Goal: Information Seeking & Learning: Understand process/instructions

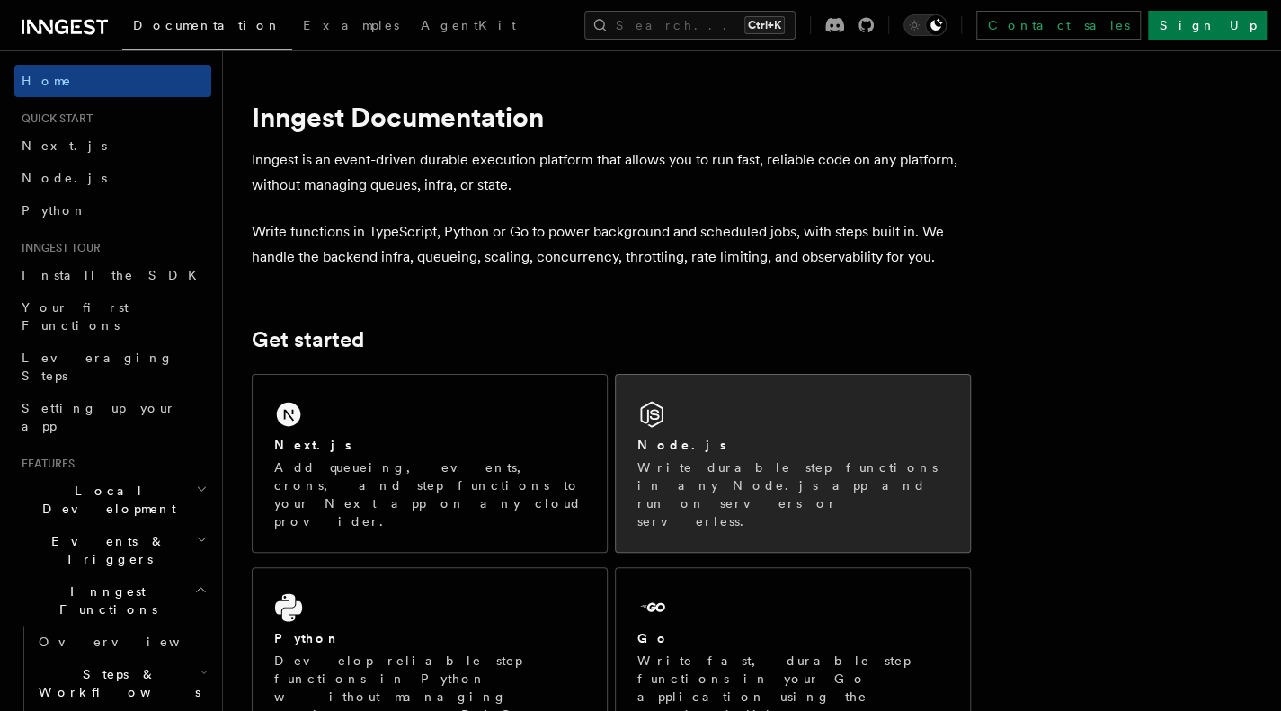
click at [676, 430] on div "Node.js Write durable step functions in any Node.js app and run on servers or s…" at bounding box center [793, 463] width 354 height 177
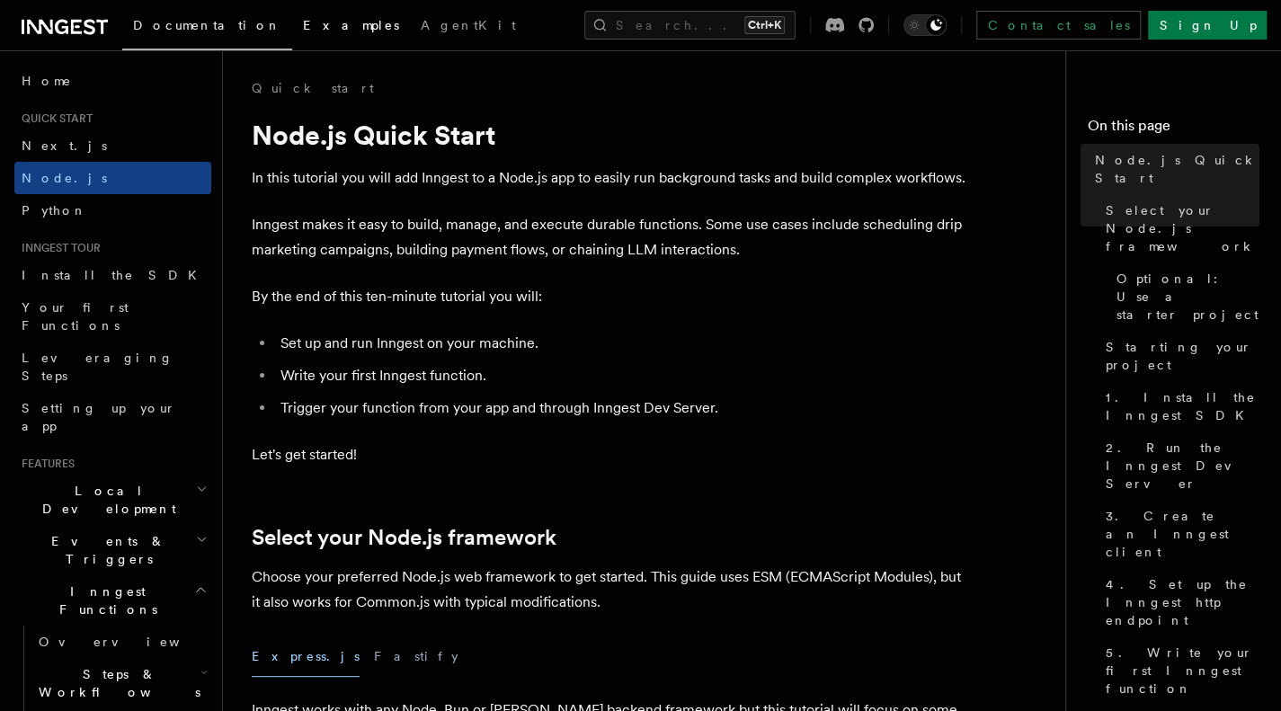
click at [303, 30] on span "Examples" at bounding box center [351, 25] width 96 height 14
click at [303, 28] on span "Examples" at bounding box center [351, 25] width 96 height 14
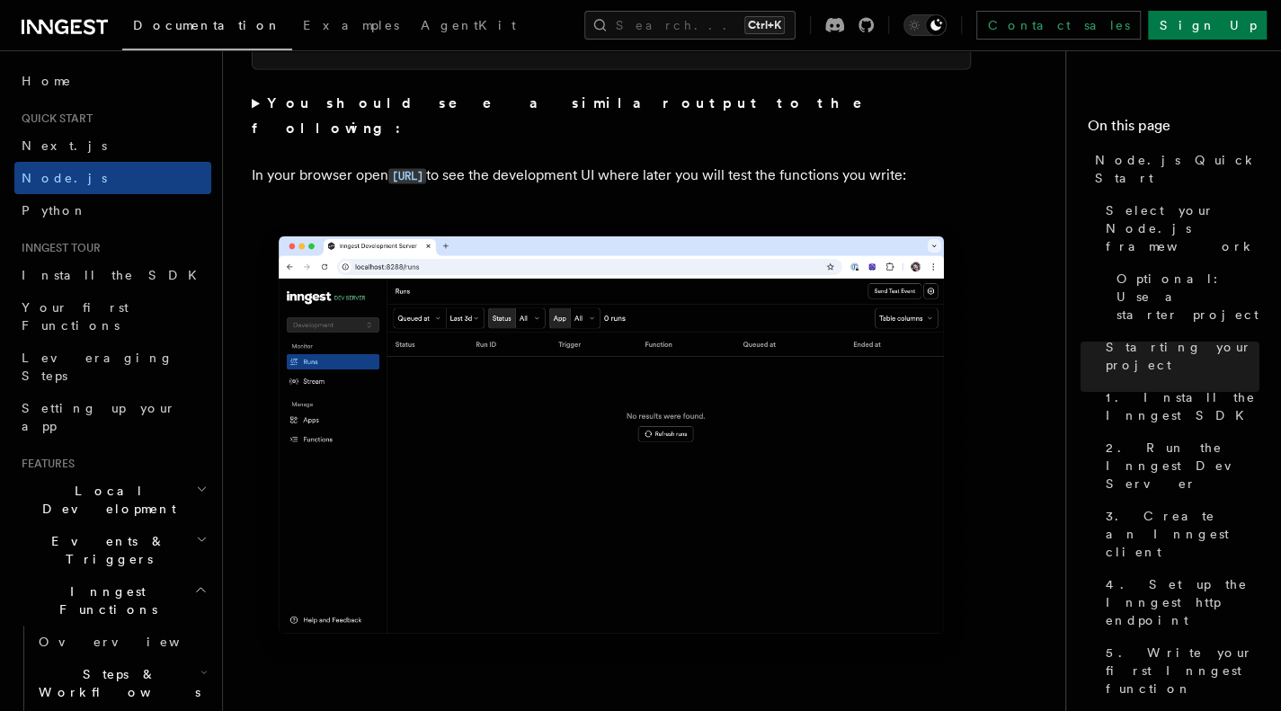
scroll to position [1479, 0]
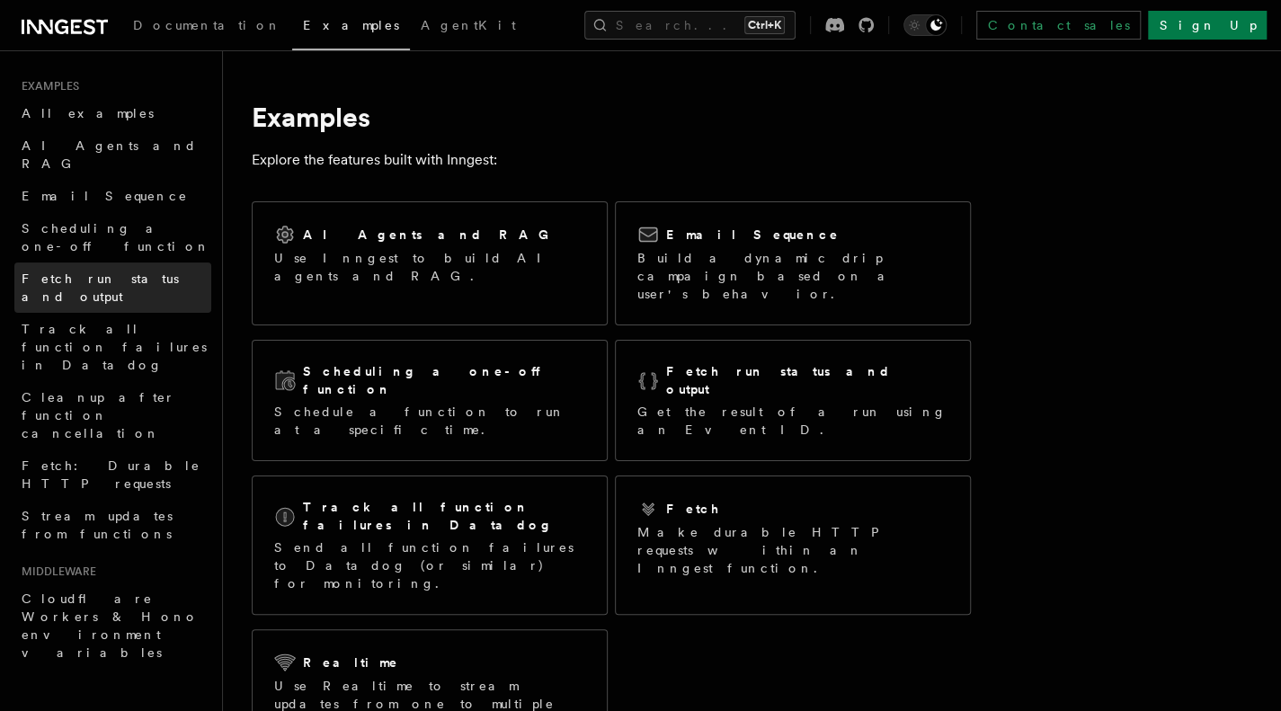
click at [84, 271] on span "Fetch run status and output" at bounding box center [100, 287] width 157 height 32
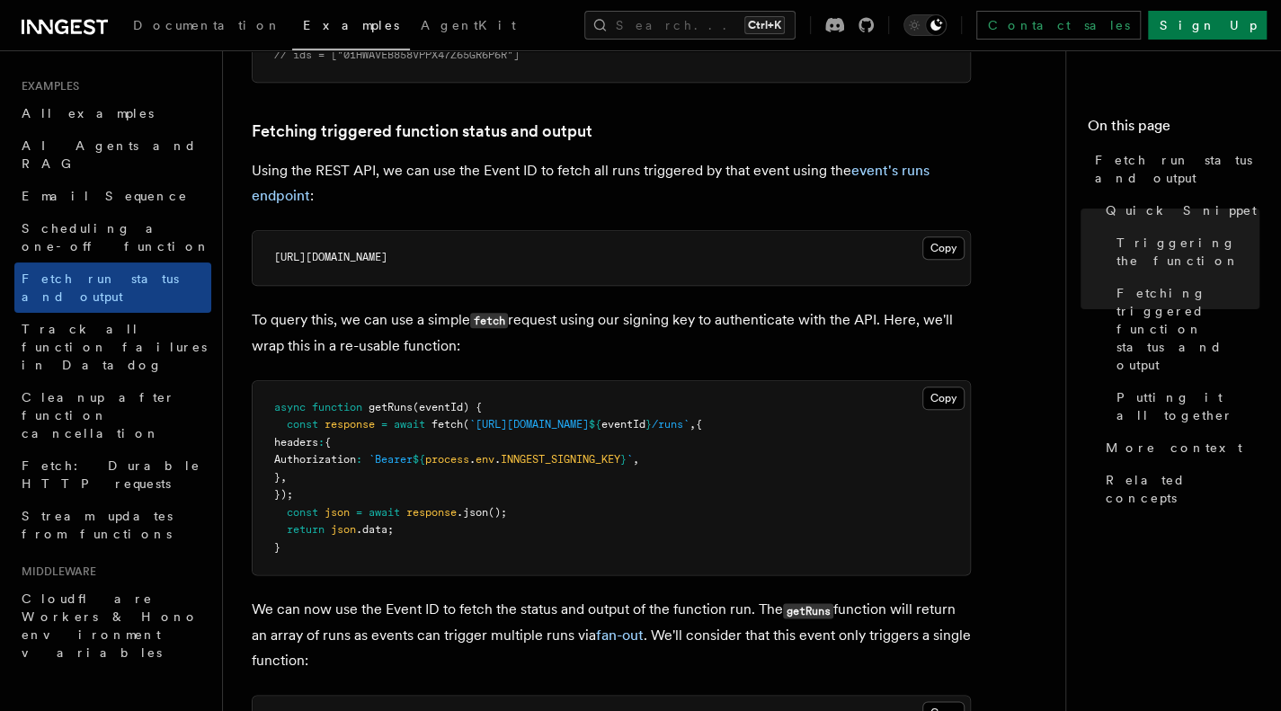
scroll to position [980, 0]
click at [618, 459] on span "INNGEST_SIGNING_KEY" at bounding box center [561, 457] width 120 height 13
click at [603, 524] on pre "async function getRuns (eventId) { const response = await fetch ( `[URL][DOMAIN…" at bounding box center [611, 476] width 717 height 194
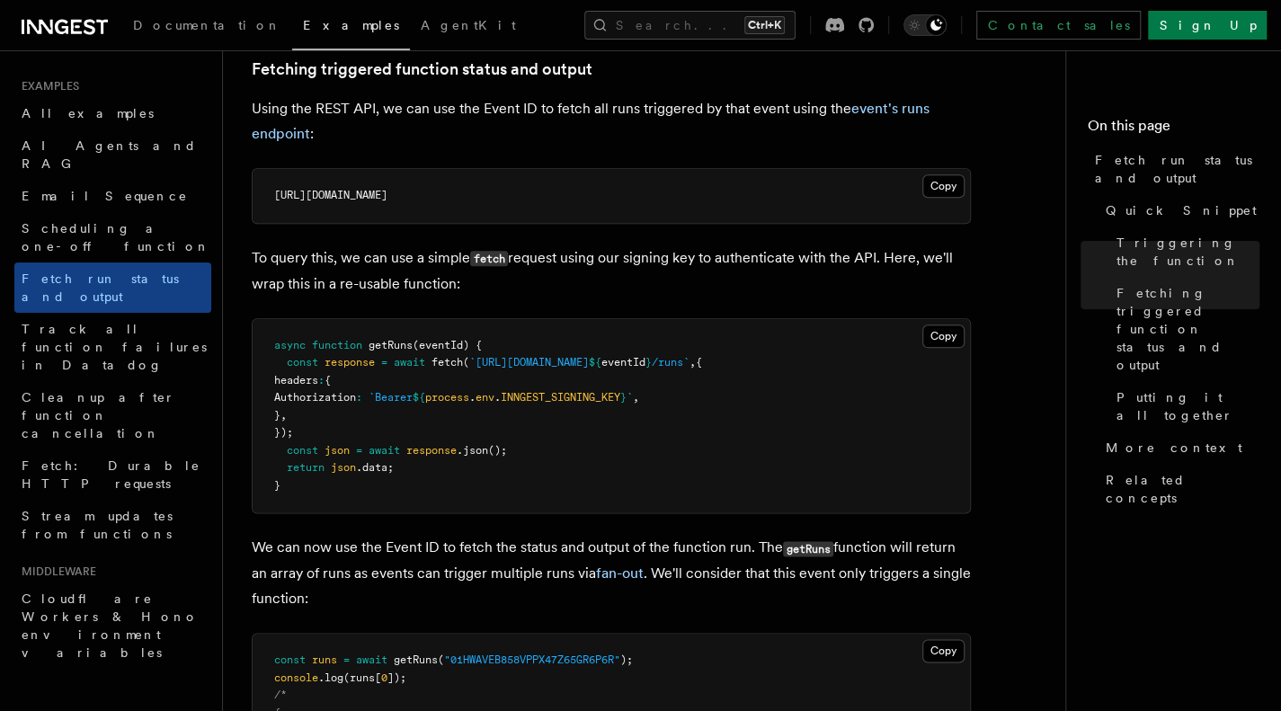
scroll to position [1041, 0]
click at [449, 383] on pre "async function getRuns (eventId) { const response = await fetch ( `[URL][DOMAIN…" at bounding box center [611, 415] width 717 height 194
click at [413, 390] on span "`Bearer" at bounding box center [391, 396] width 44 height 13
click at [469, 390] on span "process" at bounding box center [447, 396] width 44 height 13
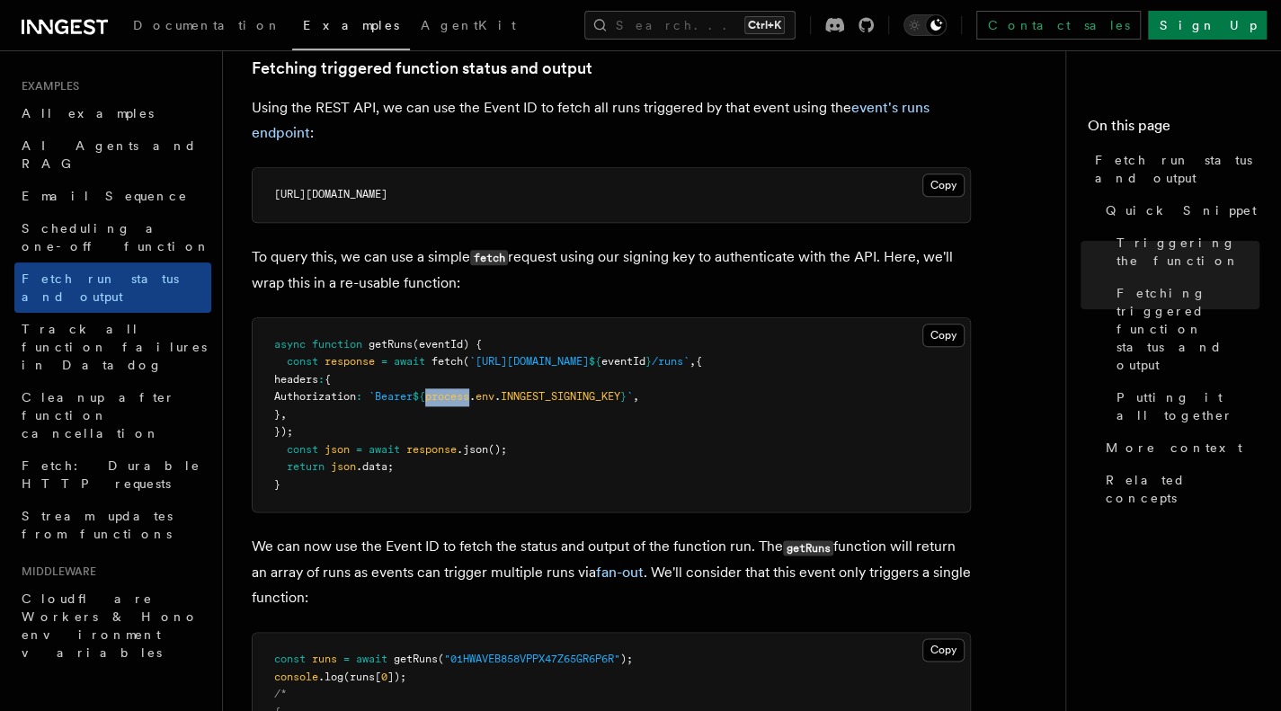
click at [469, 390] on span "process" at bounding box center [447, 396] width 44 height 13
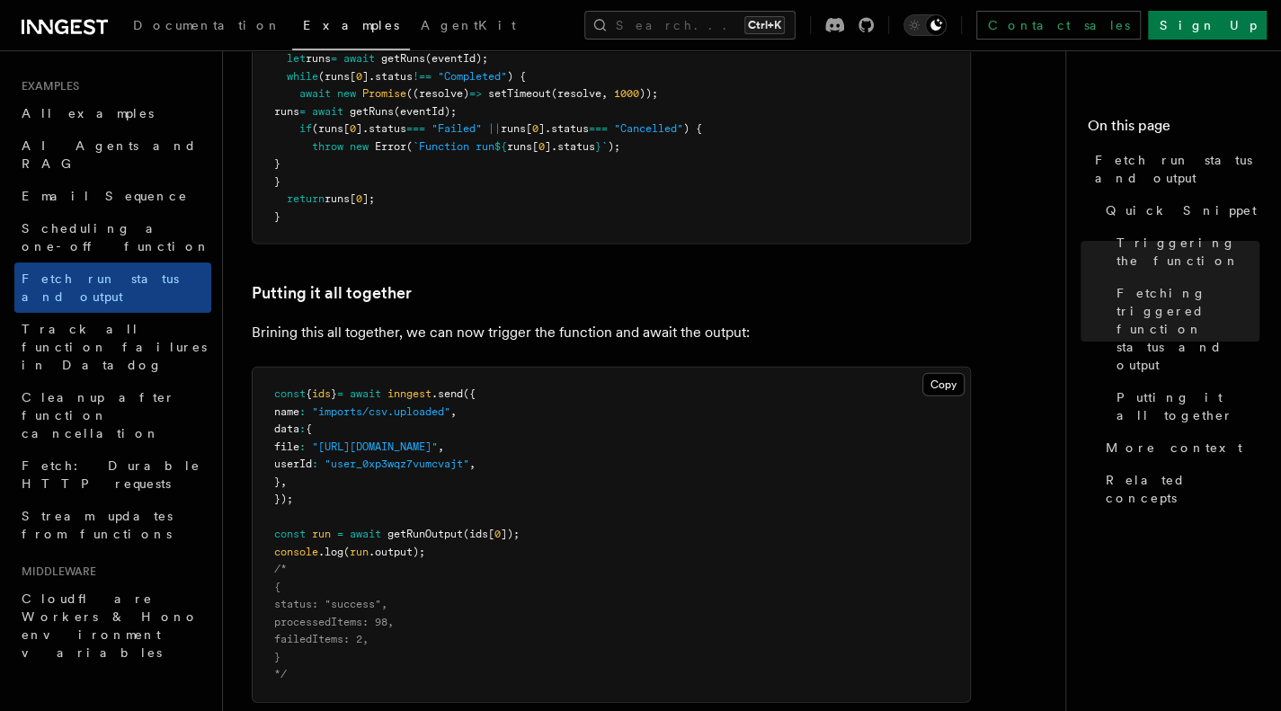
scroll to position [1938, 0]
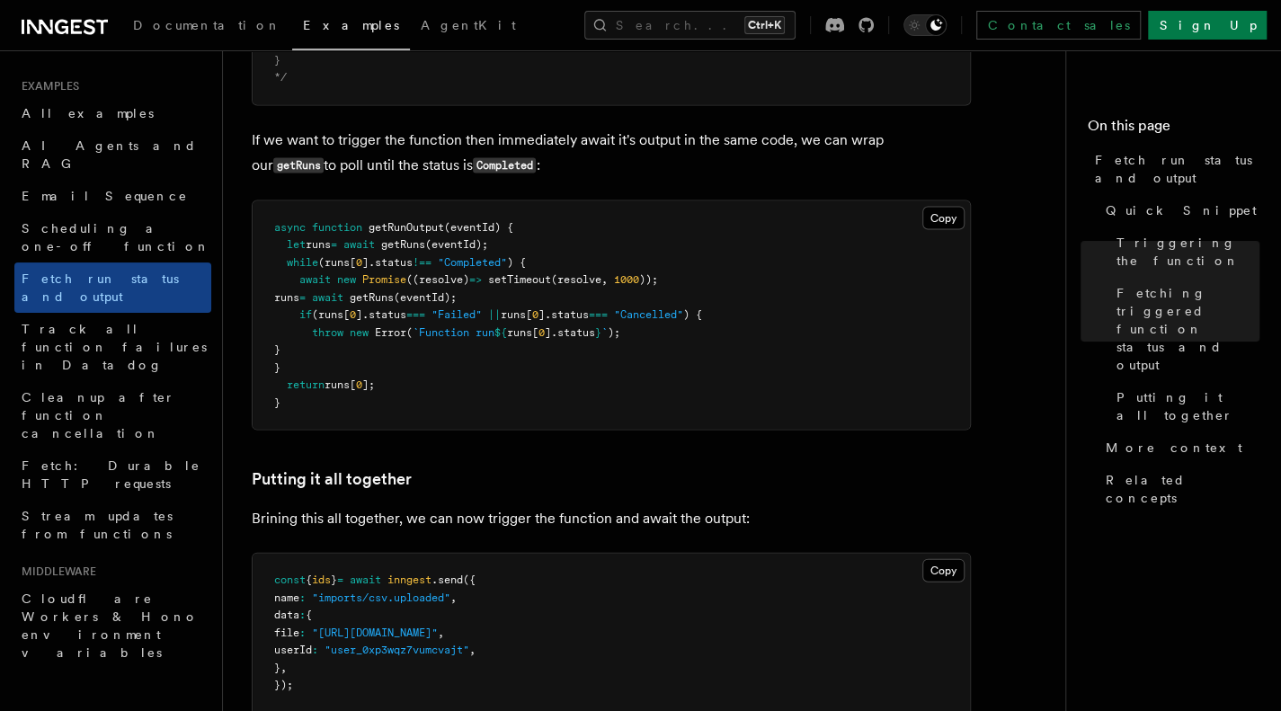
click at [471, 262] on span ""Completed"" at bounding box center [472, 262] width 69 height 13
click at [328, 260] on span "(runs[" at bounding box center [337, 262] width 38 height 13
click at [392, 258] on span "].status" at bounding box center [387, 262] width 50 height 13
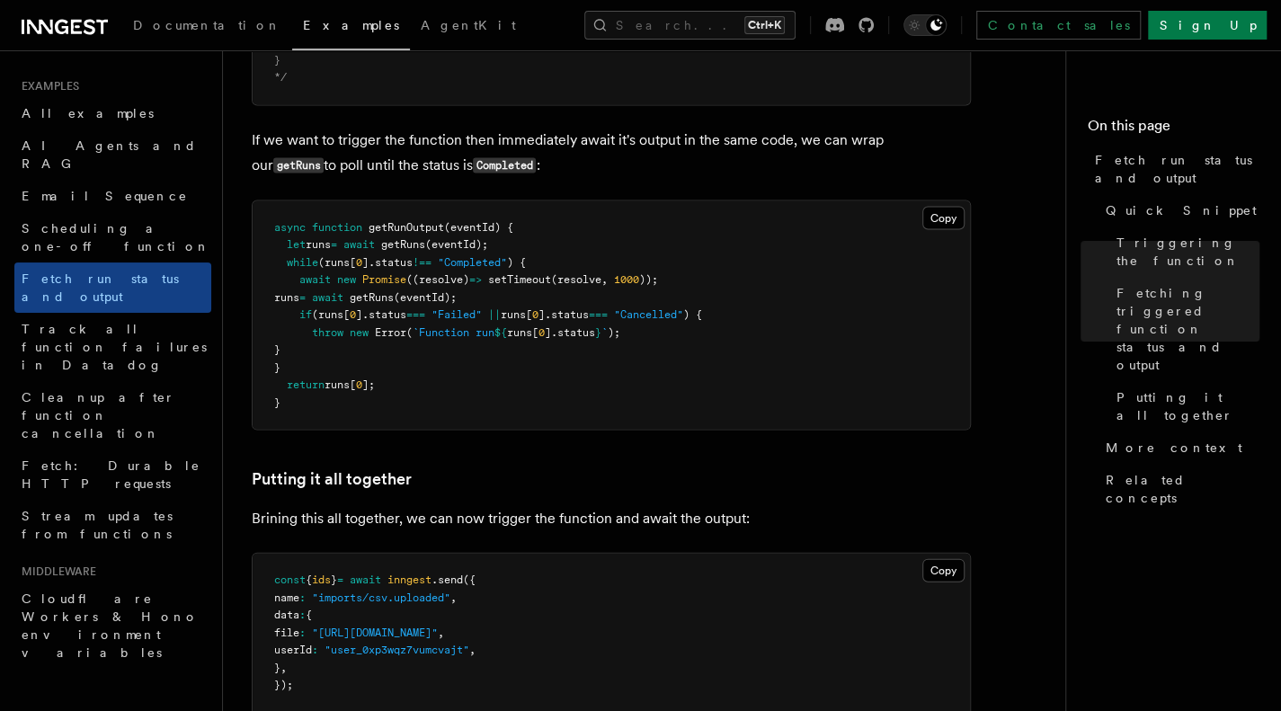
click at [392, 258] on span "].status" at bounding box center [387, 262] width 50 height 13
click at [386, 314] on span "].status" at bounding box center [381, 314] width 50 height 13
click at [342, 373] on pre "async function getRunOutput (eventId) { let runs = await getRuns (eventId); whi…" at bounding box center [611, 315] width 717 height 229
click at [348, 388] on span "runs[" at bounding box center [339, 384] width 31 height 13
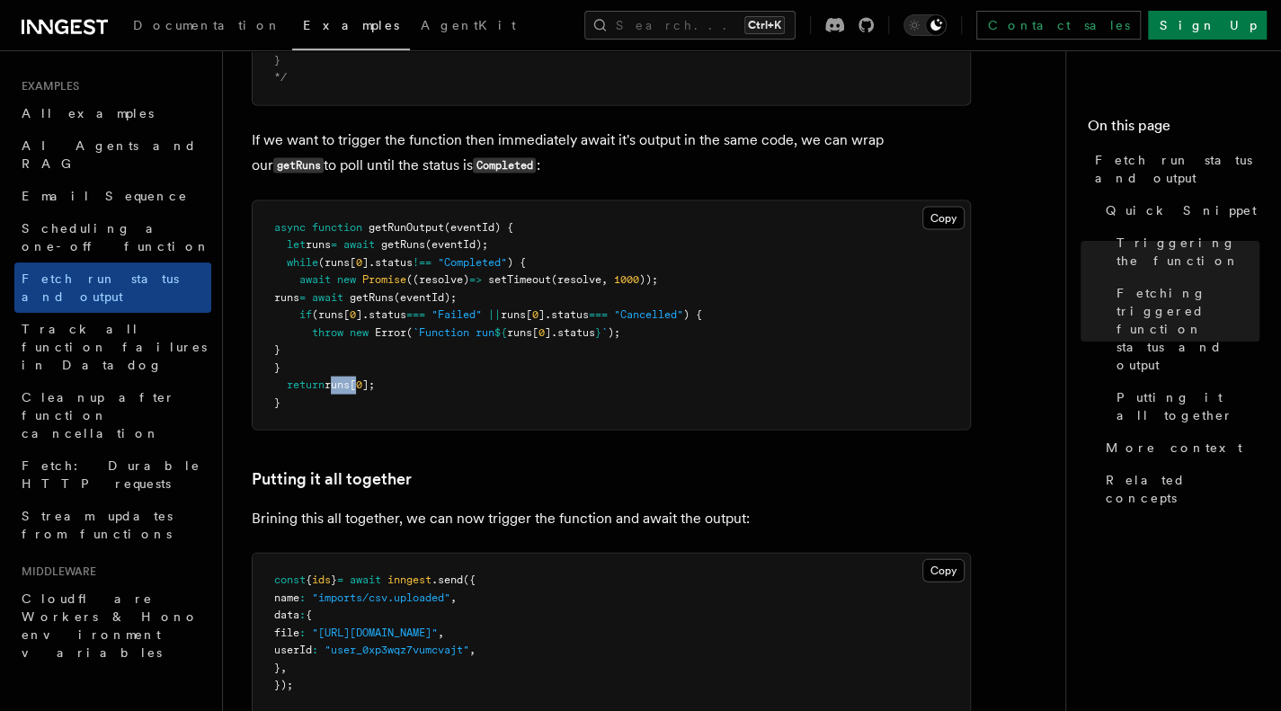
click at [348, 388] on span "runs[" at bounding box center [339, 384] width 31 height 13
click at [356, 388] on span "runs[" at bounding box center [339, 384] width 31 height 13
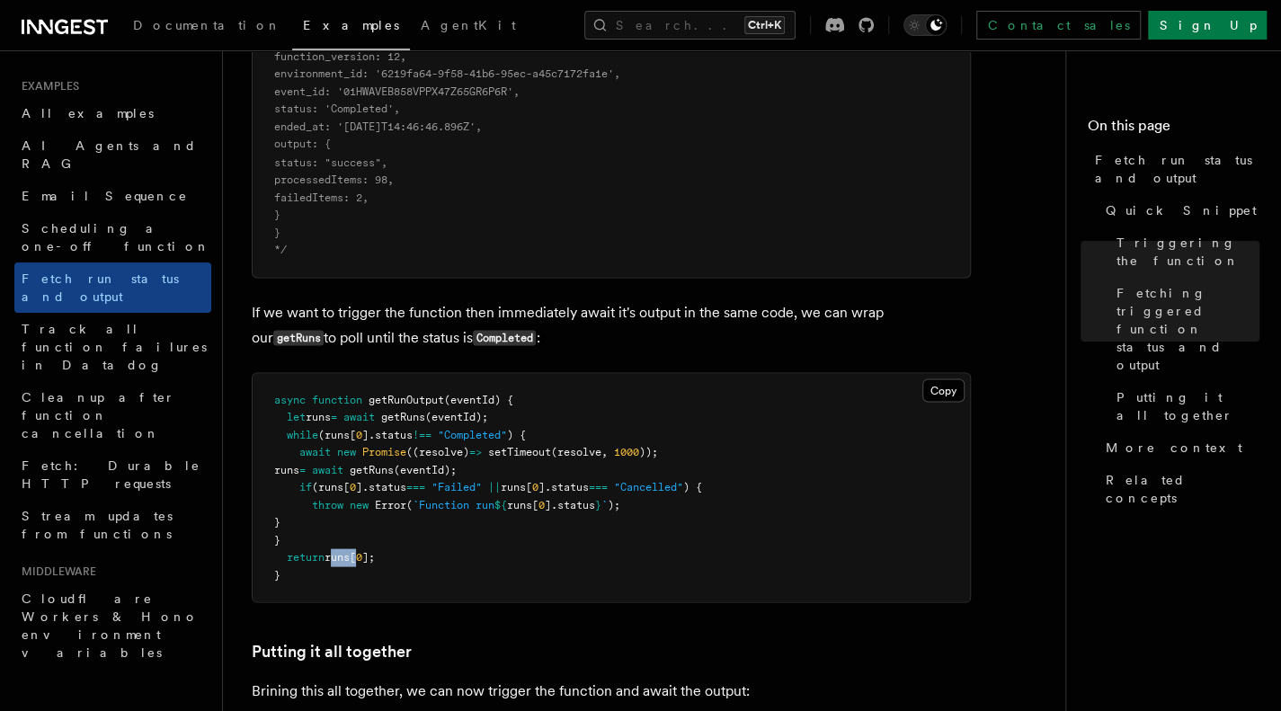
scroll to position [1768, 0]
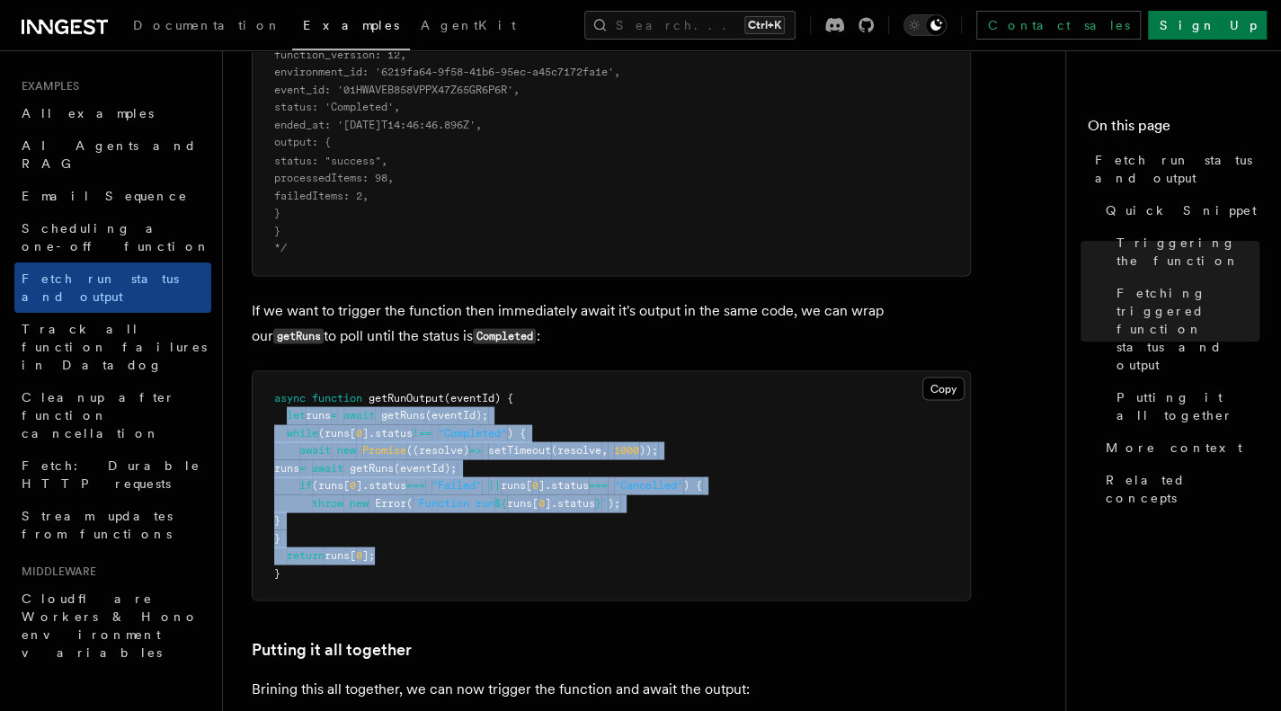
drag, startPoint x: 284, startPoint y: 414, endPoint x: 466, endPoint y: 552, distance: 228.5
click at [466, 552] on pre "async function getRunOutput (eventId) { let runs = await getRuns (eventId); whi…" at bounding box center [611, 485] width 717 height 229
copy code "let runs = await getRuns (eventId); while (runs[ 0 ].status !== "Completed" ) {…"
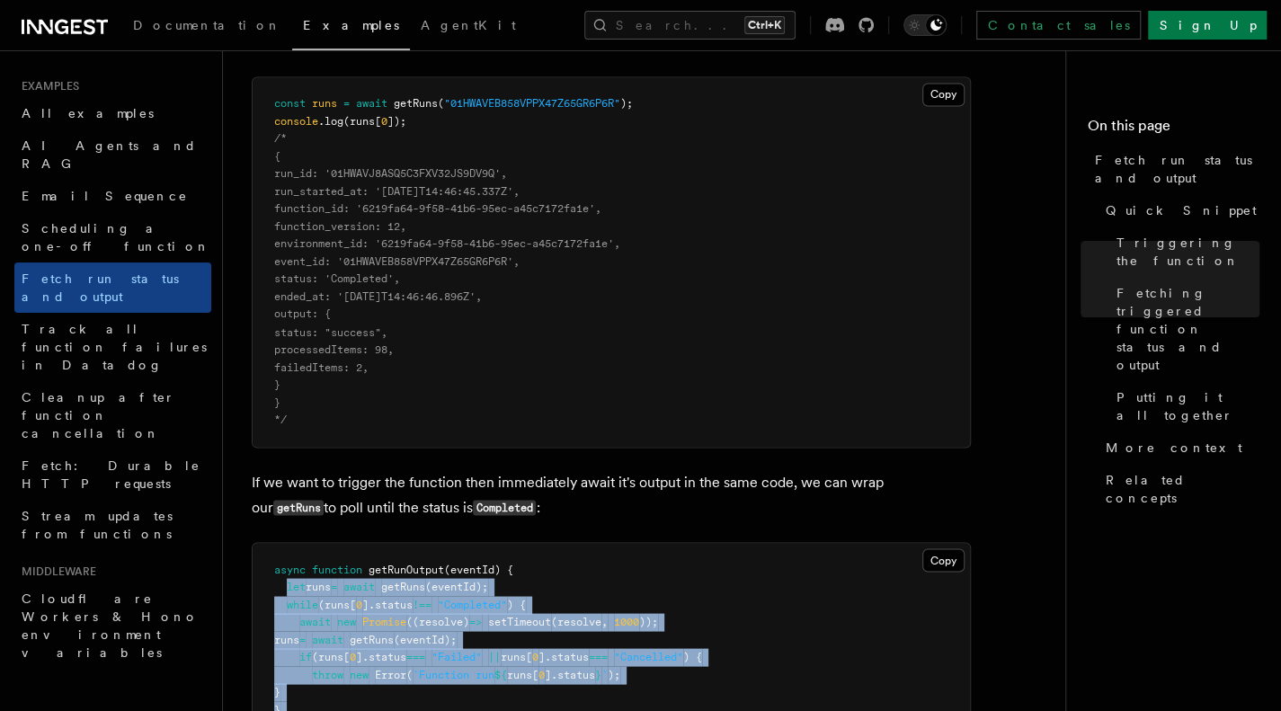
scroll to position [1825, 0]
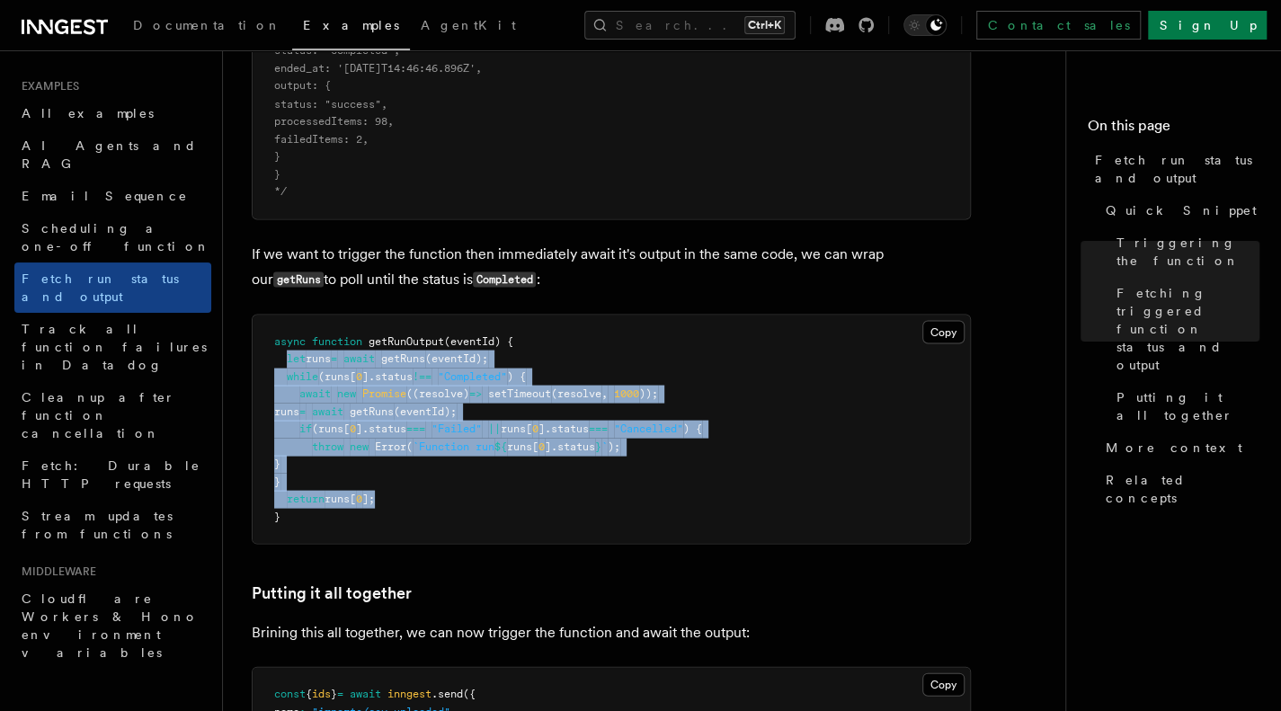
click at [532, 433] on span "runs[" at bounding box center [516, 428] width 31 height 13
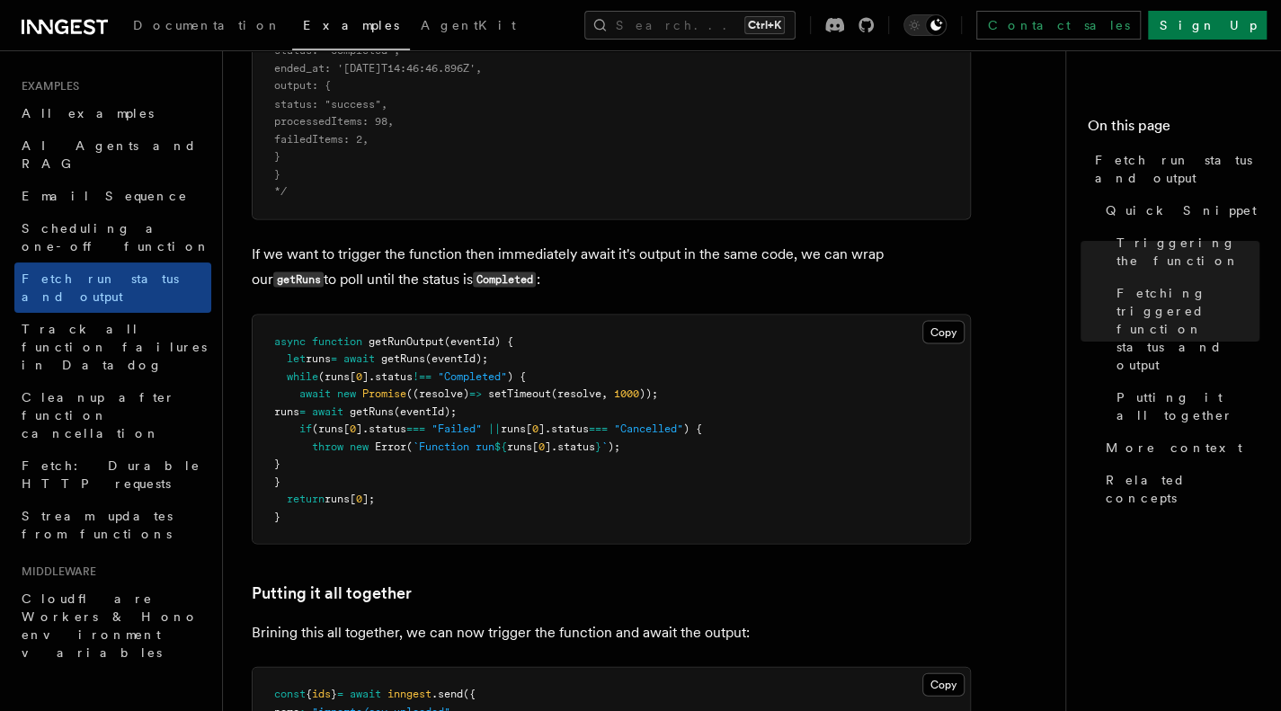
click at [396, 368] on pre "async function getRunOutput (eventId) { let runs = await getRuns (eventId); whi…" at bounding box center [611, 429] width 717 height 229
click at [406, 369] on span "].status" at bounding box center [387, 375] width 50 height 13
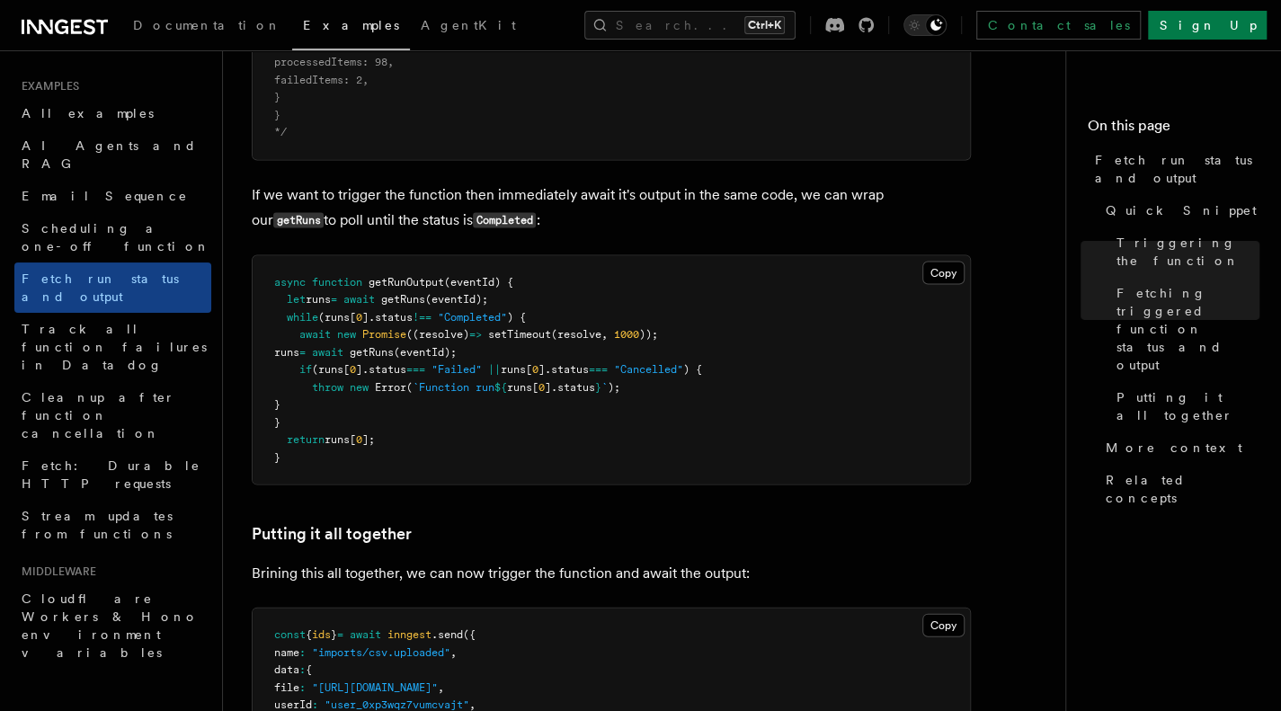
scroll to position [1888, 0]
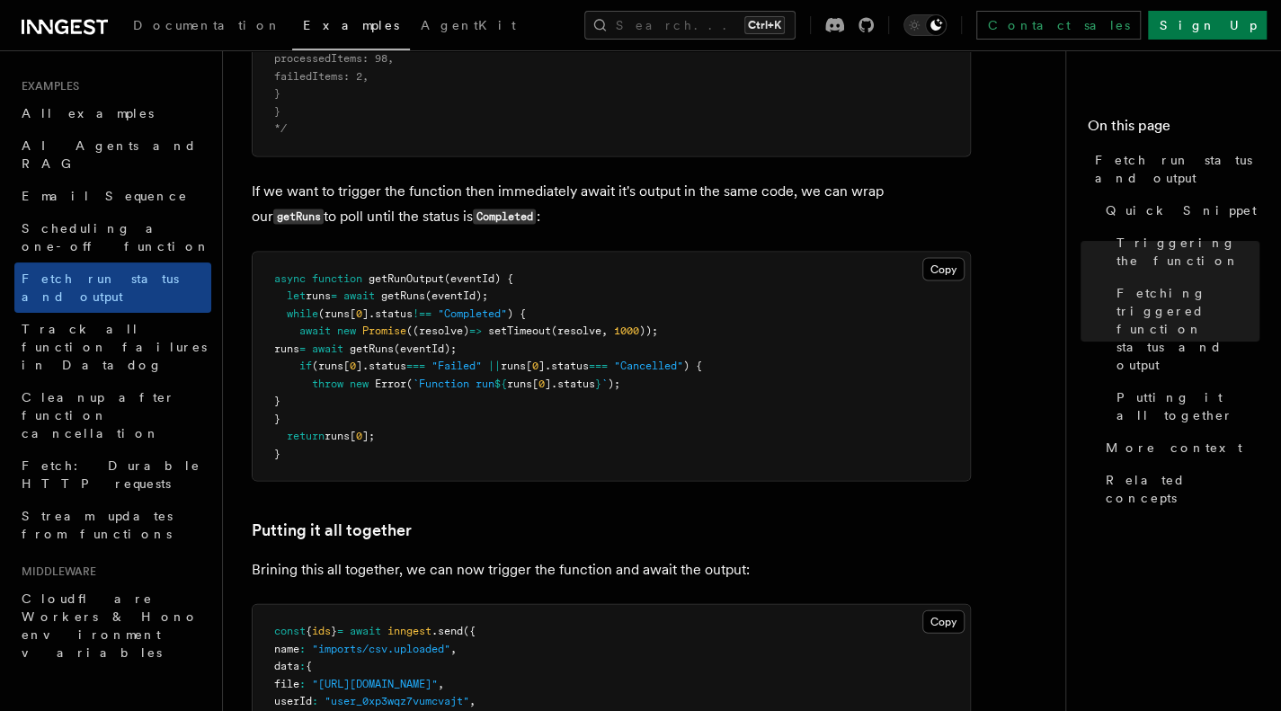
click at [562, 323] on pre "async function getRunOutput (eventId) { let runs = await getRuns (eventId); whi…" at bounding box center [611, 366] width 717 height 229
click at [282, 449] on pre "async function getRunOutput (eventId) { let runs = await getRuns (eventId); whi…" at bounding box center [611, 366] width 717 height 229
click at [441, 479] on div "Copy Copied async function getRunOutput (eventId) { let runs = await getRuns (e…" at bounding box center [611, 366] width 719 height 231
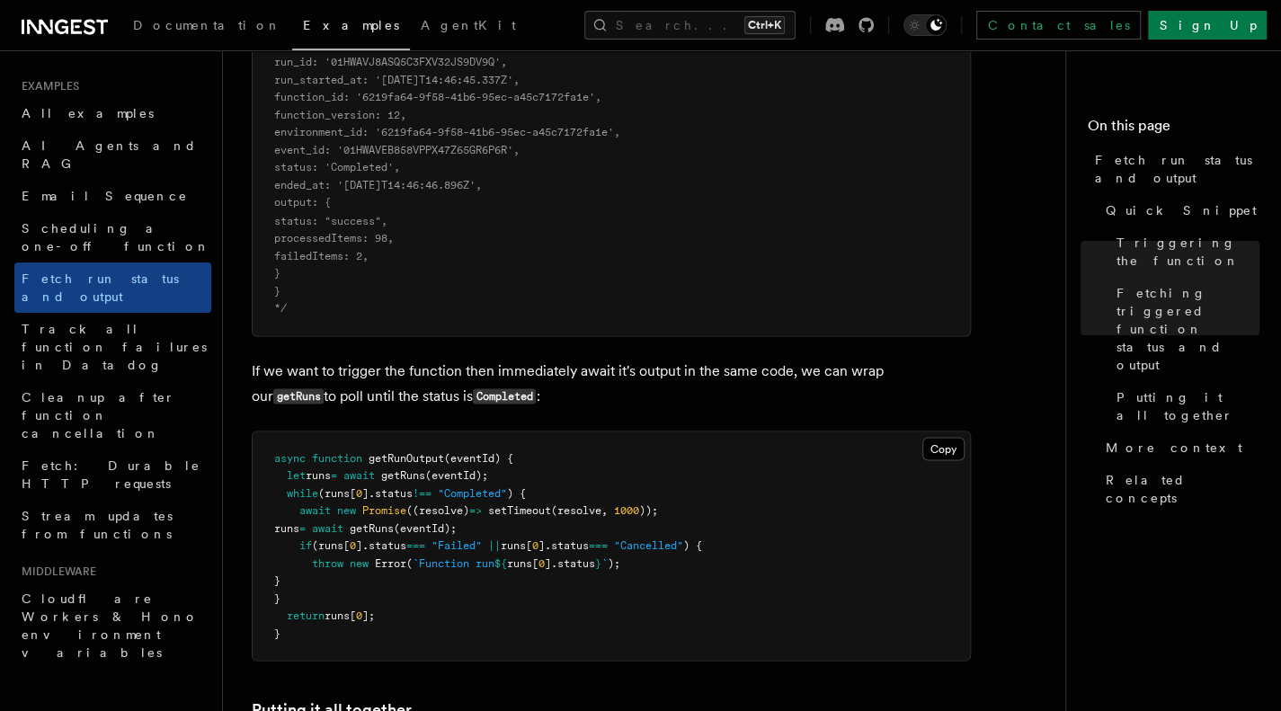
scroll to position [1710, 0]
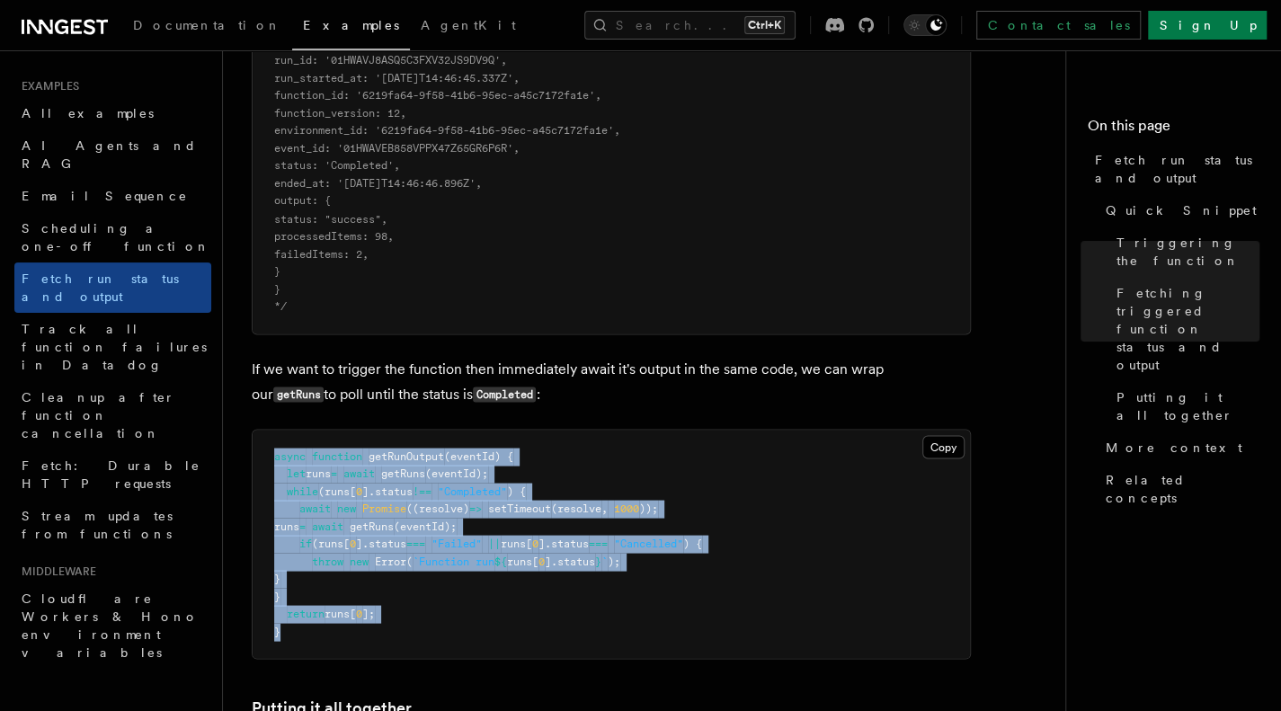
drag, startPoint x: 289, startPoint y: 630, endPoint x: 254, endPoint y: 456, distance: 177.9
click at [254, 456] on pre "async function getRunOutput (eventId) { let runs = await getRuns (eventId); whi…" at bounding box center [611, 544] width 717 height 229
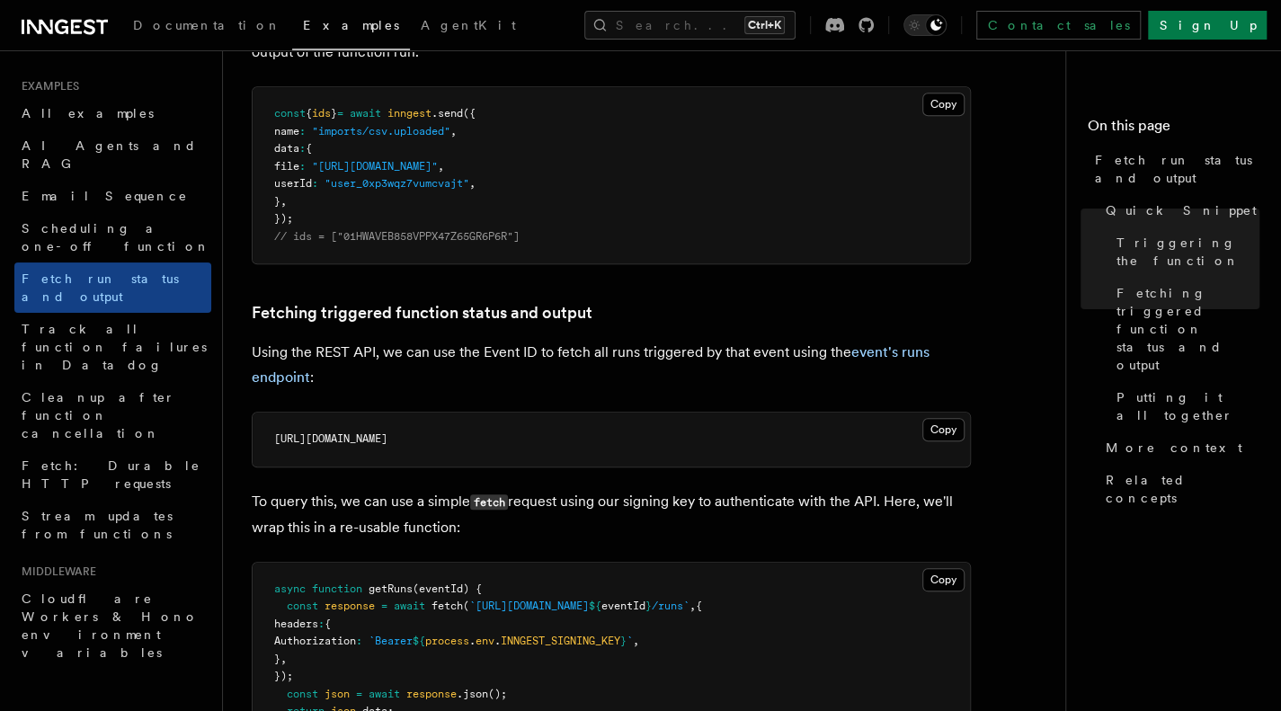
scroll to position [879, 0]
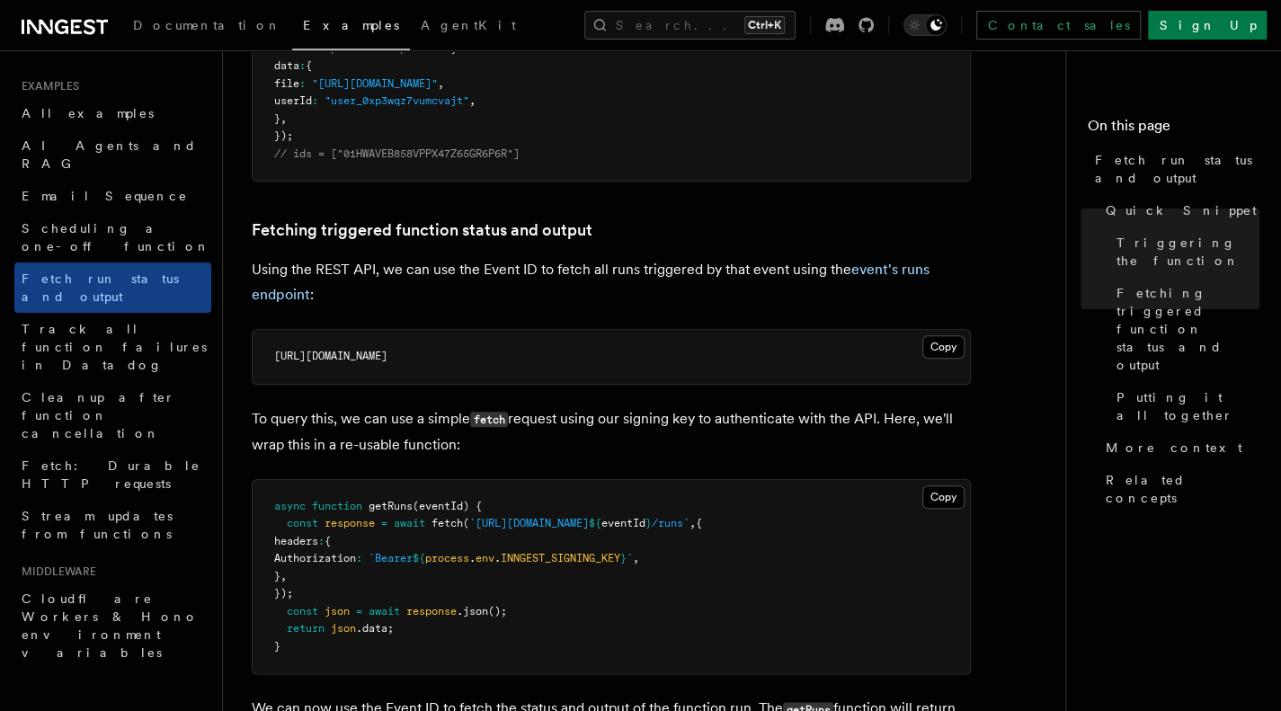
drag, startPoint x: 306, startPoint y: 636, endPoint x: 221, endPoint y: 513, distance: 149.3
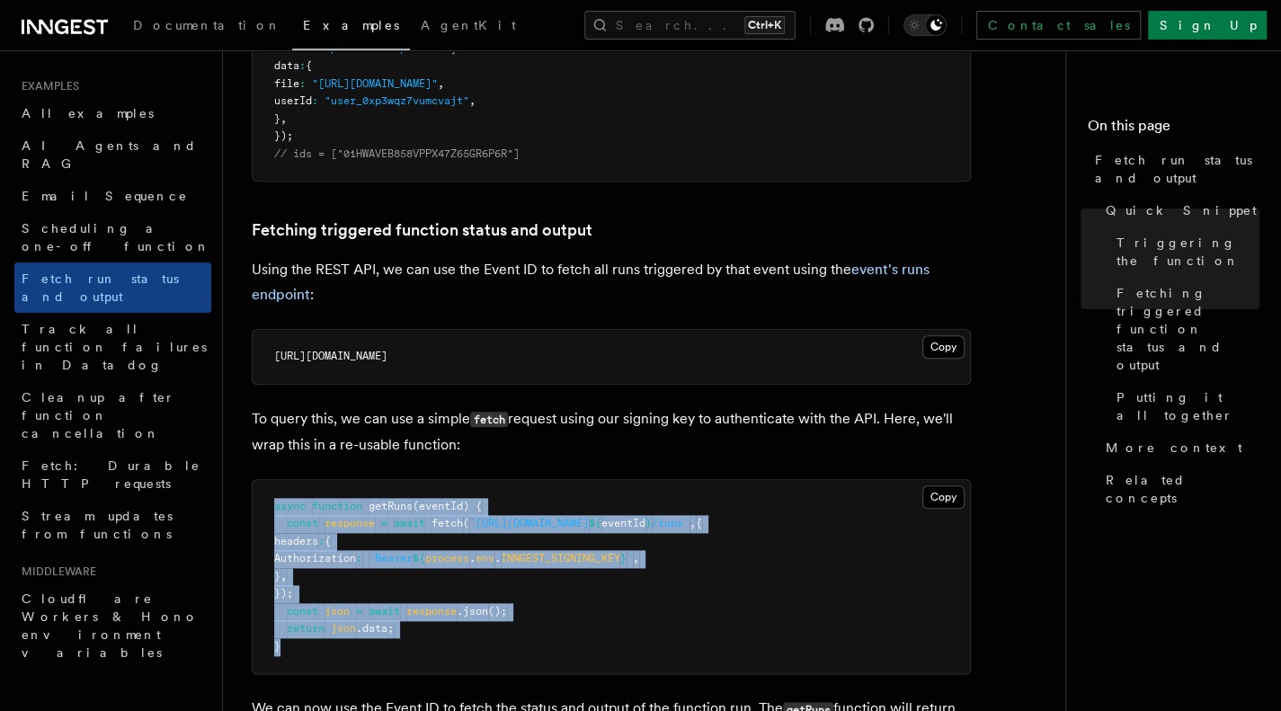
drag, startPoint x: 280, startPoint y: 652, endPoint x: 226, endPoint y: 463, distance: 196.6
copy code "async function getRuns (eventId) { const response = await fetch ( `[URL][DOMAIN…"
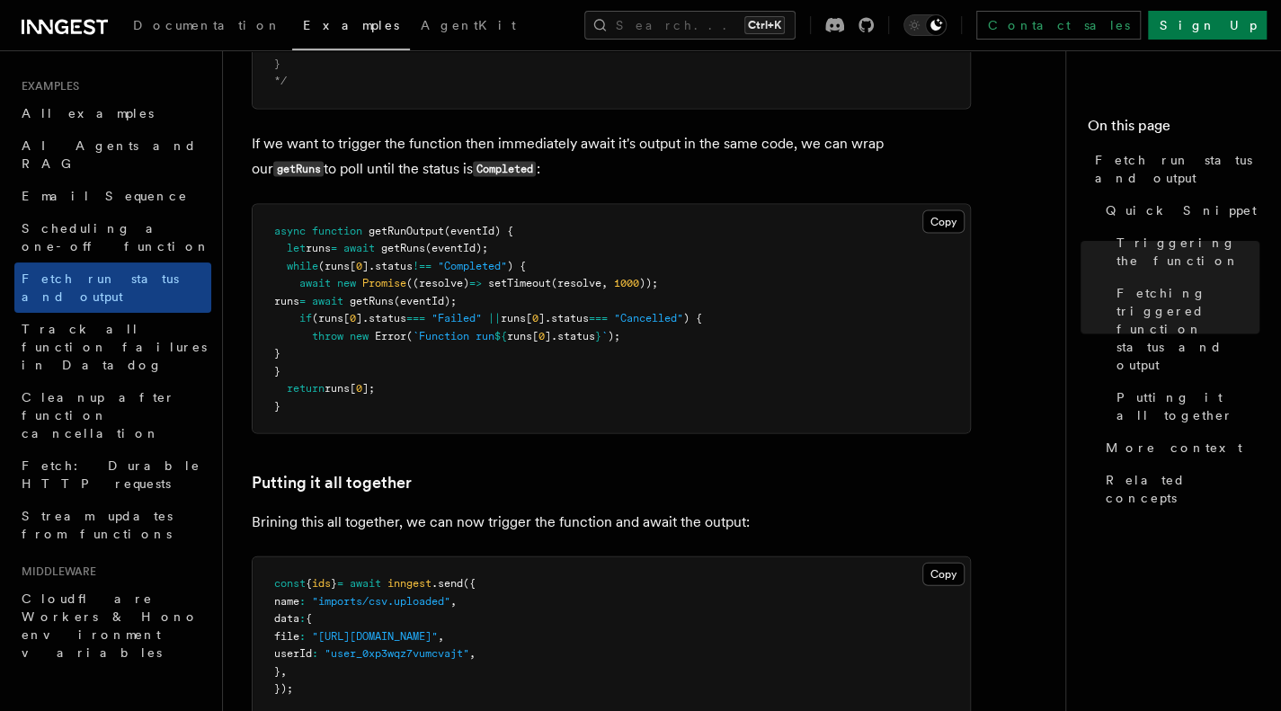
scroll to position [1936, 0]
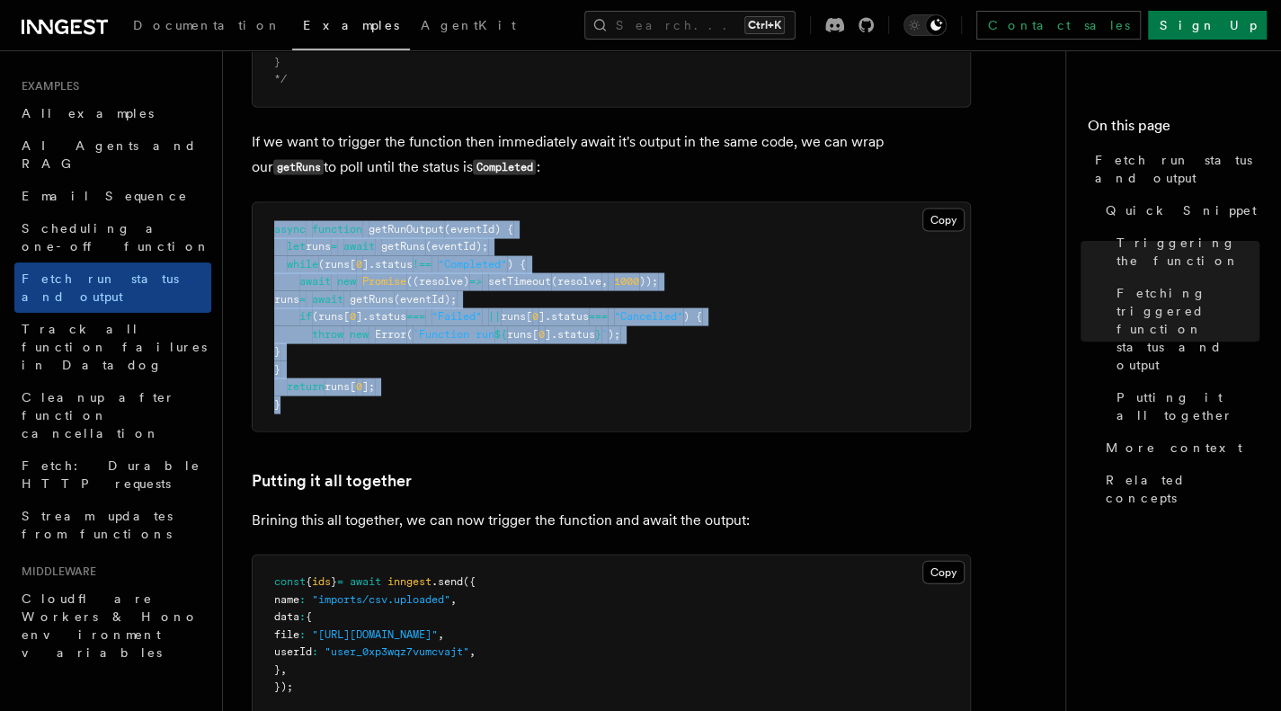
drag, startPoint x: 295, startPoint y: 413, endPoint x: 228, endPoint y: 227, distance: 196.7
copy code "async function getRunOutput (eventId) { let runs = await getRuns (eventId); whi…"
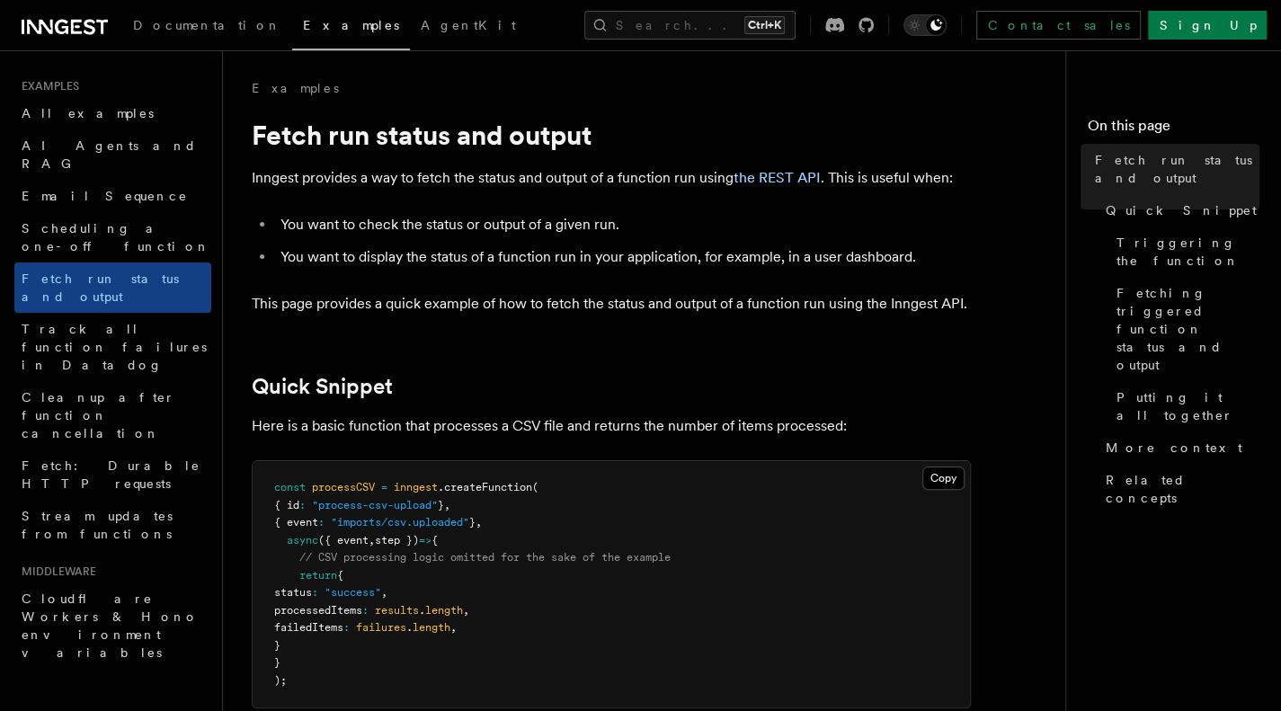
scroll to position [207, 0]
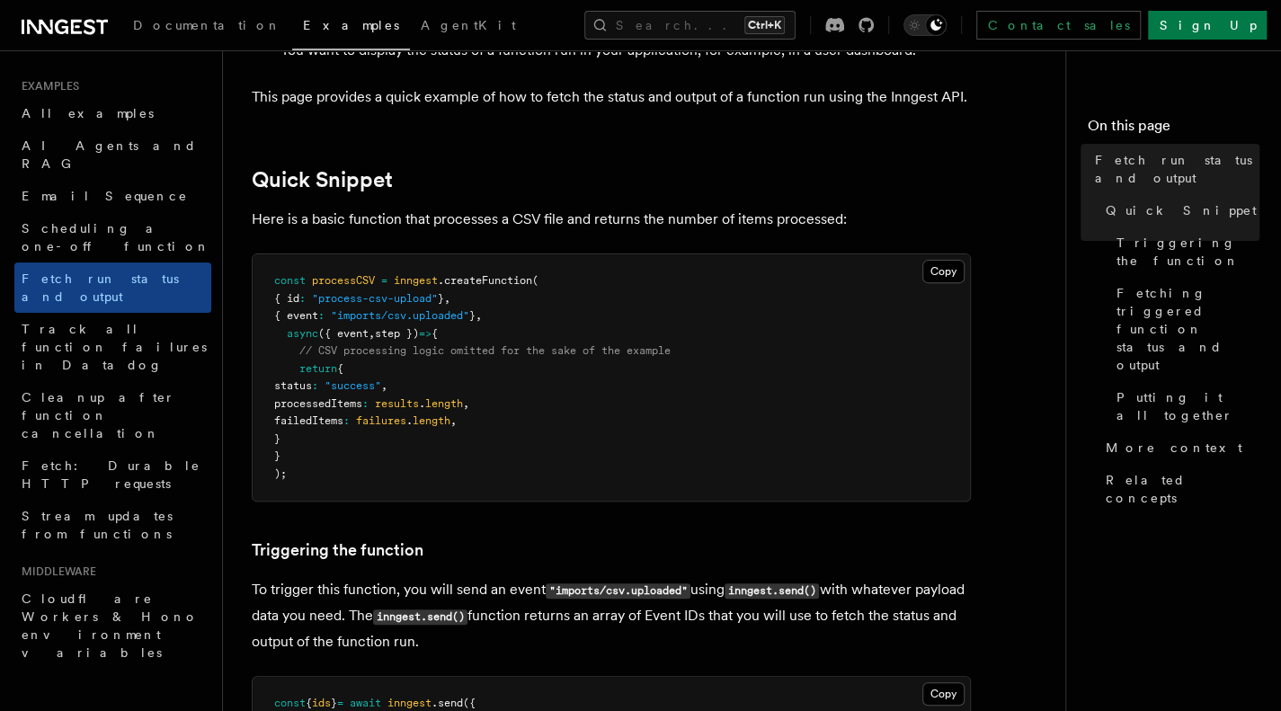
click at [398, 301] on span ""process-csv-upload"" at bounding box center [375, 298] width 126 height 13
click at [420, 315] on span ""imports/csv.uploaded"" at bounding box center [400, 315] width 138 height 13
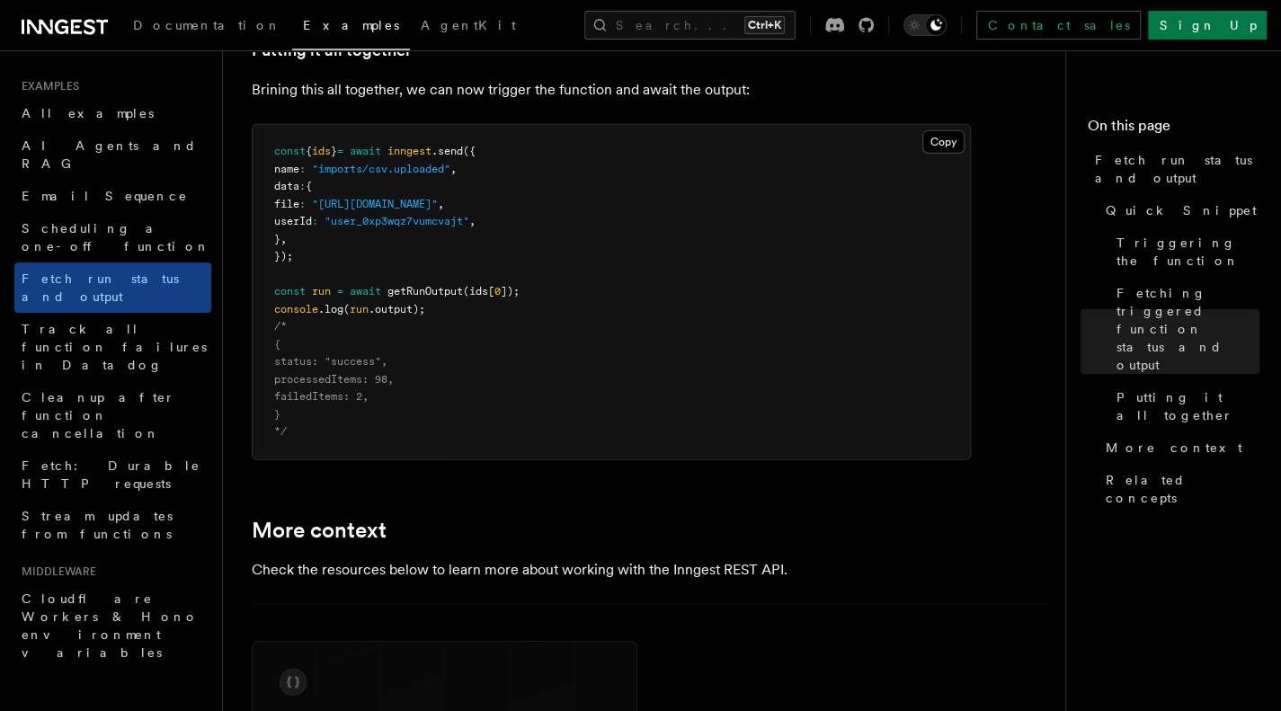
scroll to position [2695, 0]
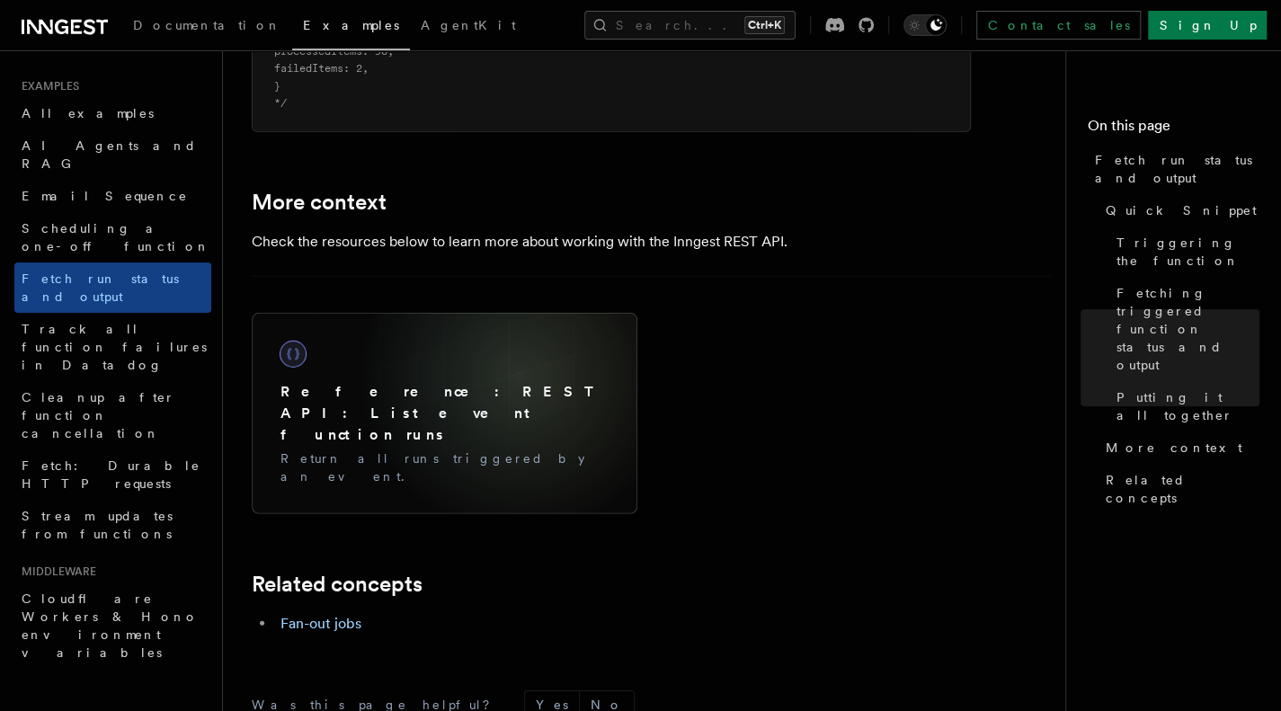
click at [519, 374] on div "Reference: REST API: List event function runs Return all runs triggered by an e…" at bounding box center [444, 413] width 357 height 173
